Goal: Transaction & Acquisition: Purchase product/service

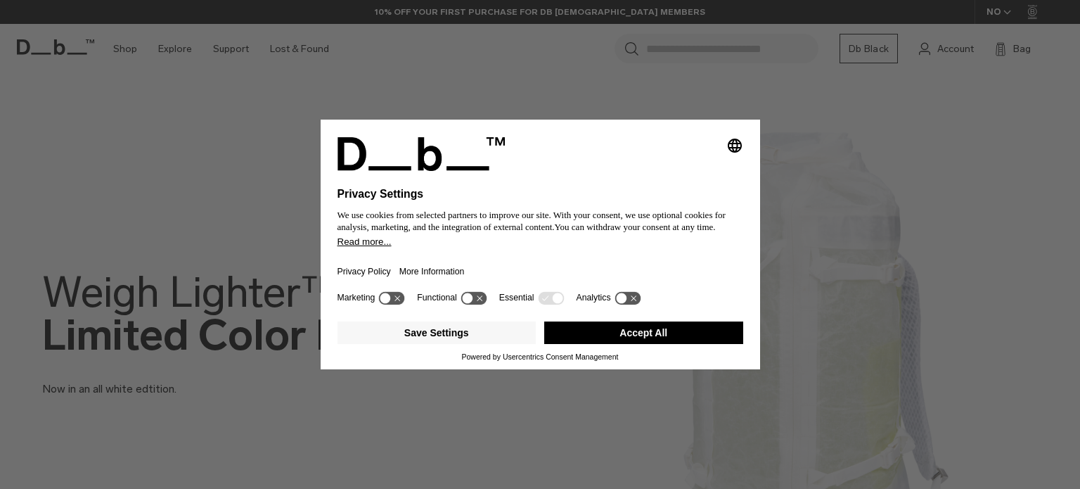
click at [621, 333] on button "Accept All" at bounding box center [643, 332] width 199 height 23
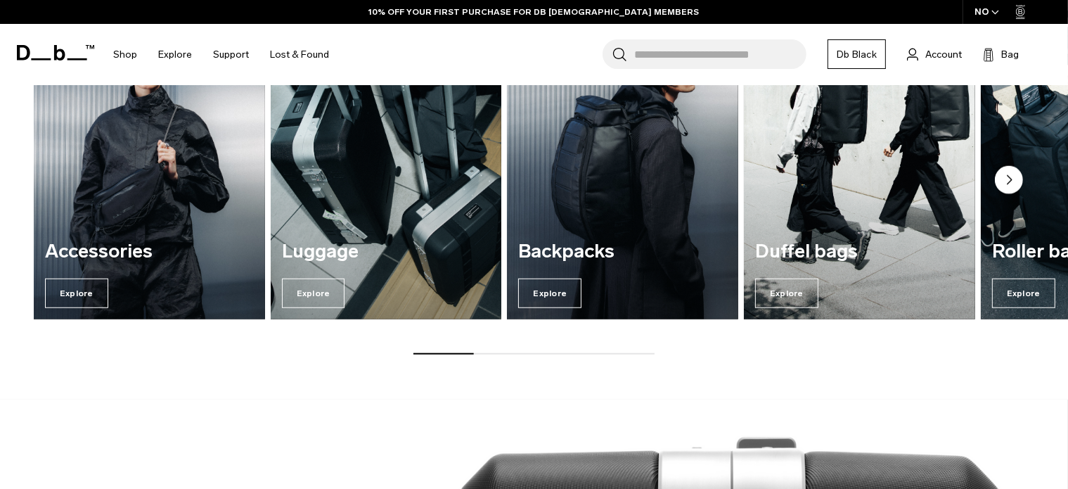
scroll to position [1196, 0]
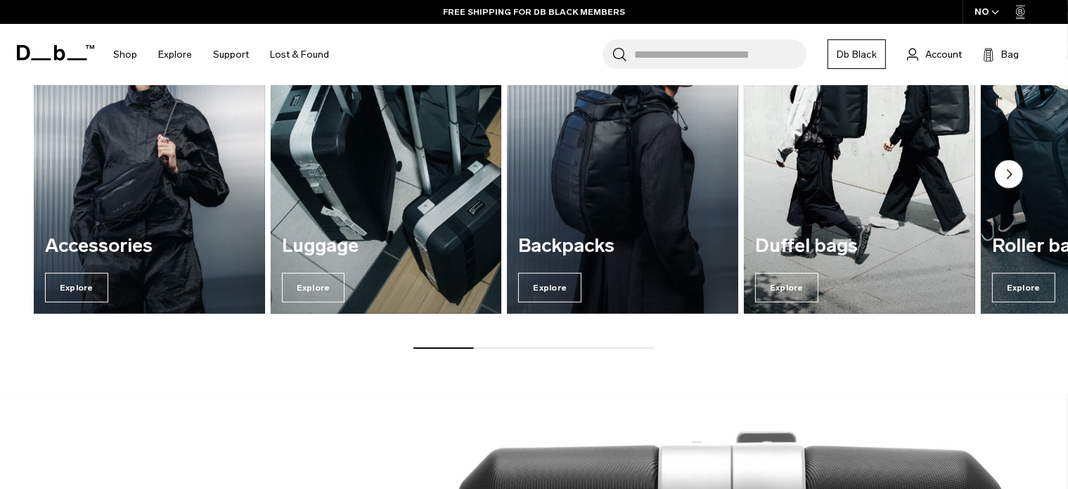
click at [335, 217] on img "2 / 7" at bounding box center [386, 157] width 238 height 321
click at [316, 290] on span "Explore" at bounding box center [313, 288] width 63 height 30
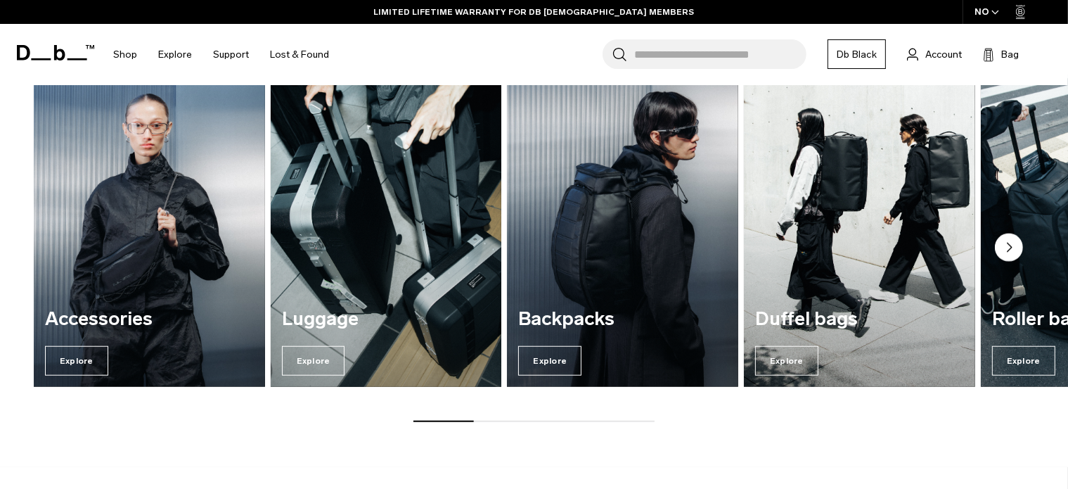
scroll to position [1125, 0]
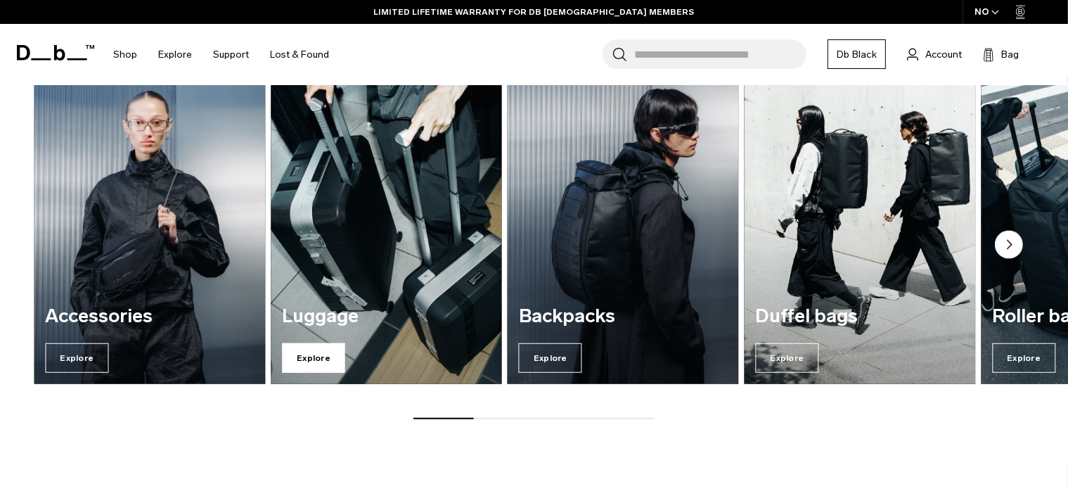
click at [313, 358] on span "Explore" at bounding box center [313, 358] width 63 height 30
click at [322, 277] on img "2 / 7" at bounding box center [386, 228] width 238 height 321
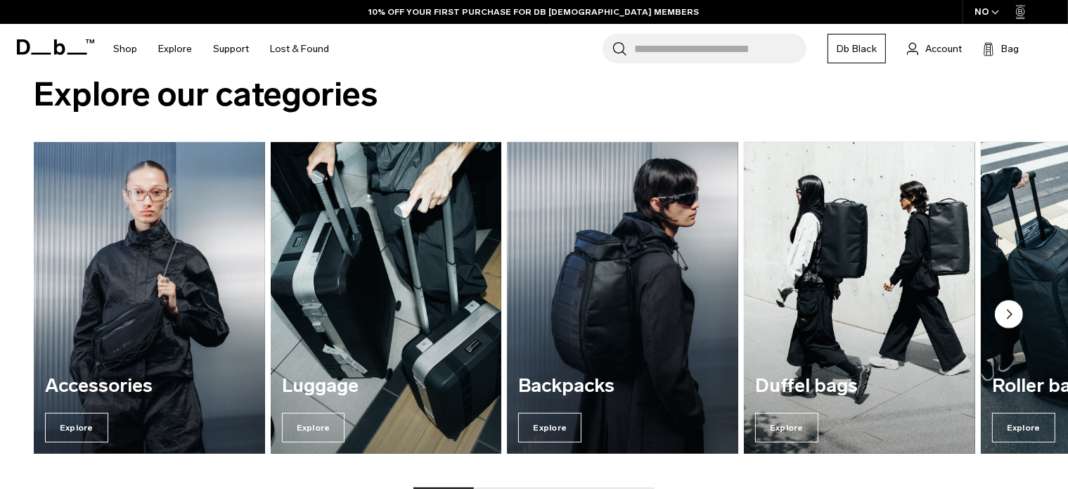
scroll to position [992, 0]
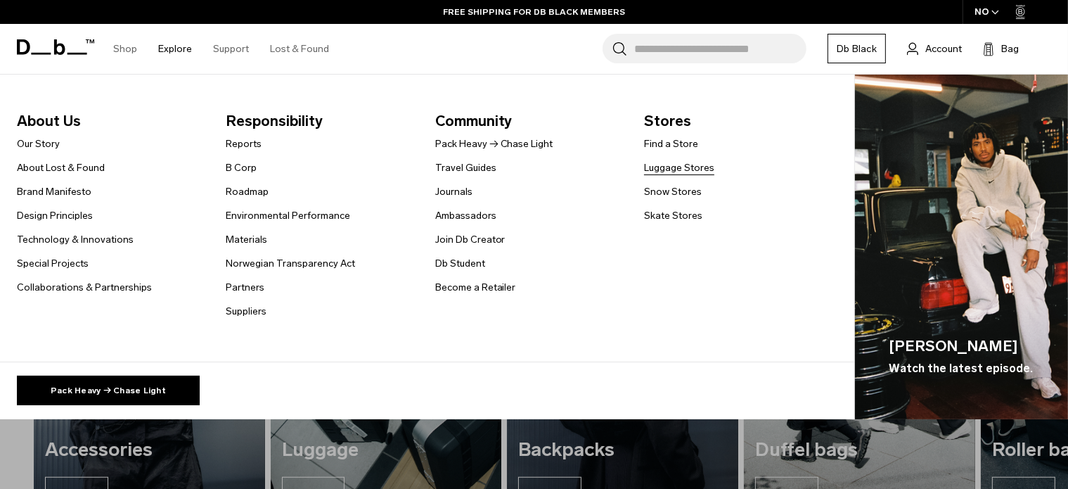
click at [661, 167] on link "Luggage Stores" at bounding box center [679, 167] width 70 height 15
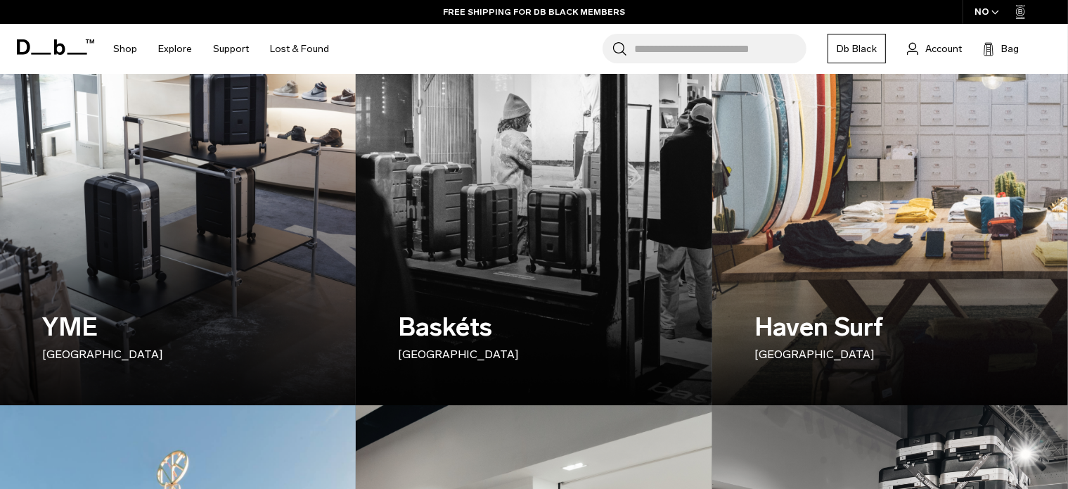
scroll to position [211, 0]
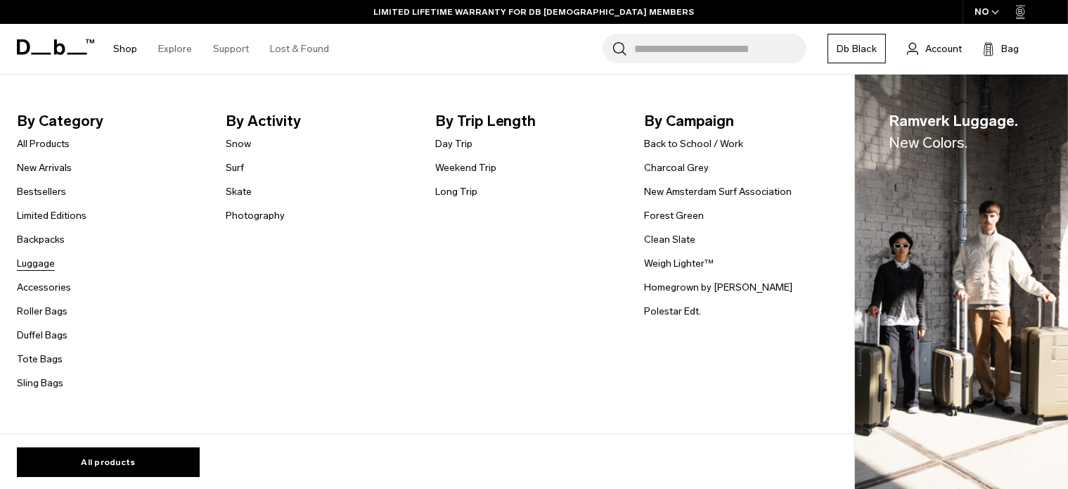
click at [34, 262] on link "Luggage" at bounding box center [36, 263] width 38 height 15
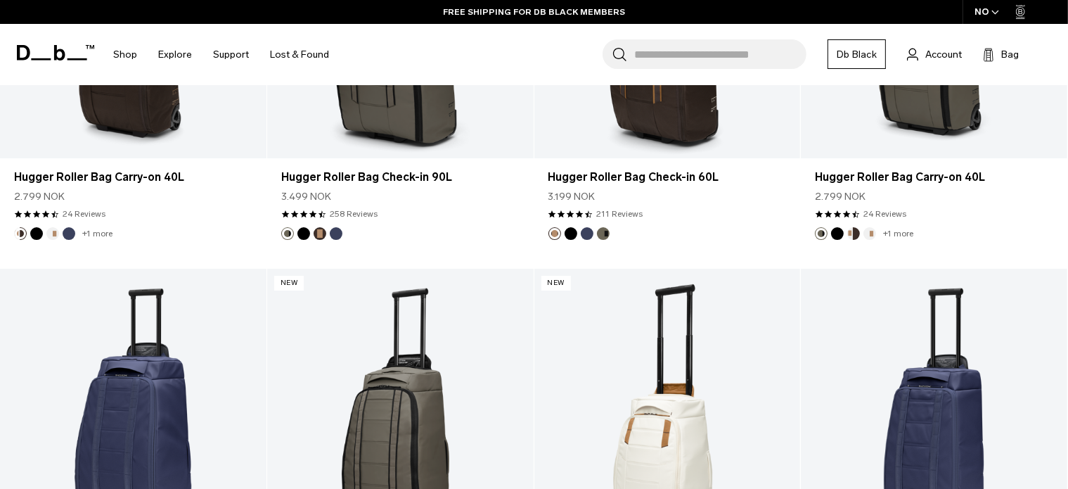
scroll to position [4993, 0]
